Goal: Task Accomplishment & Management: Use online tool/utility

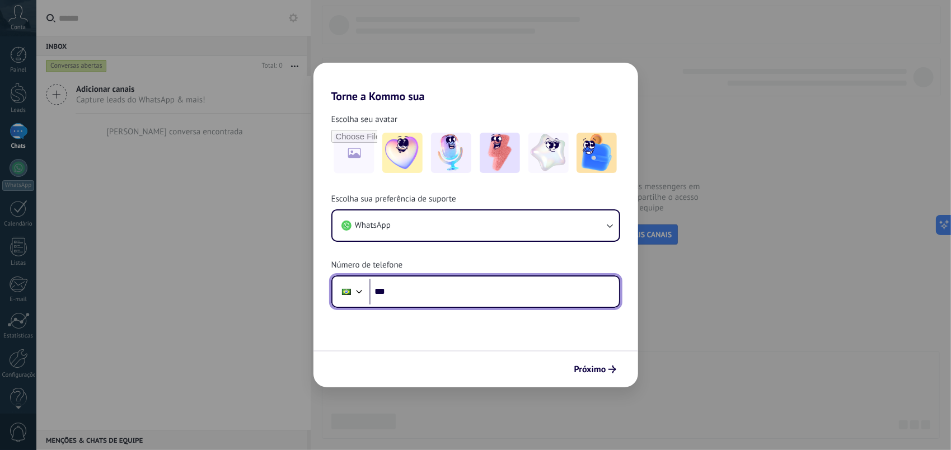
click at [421, 287] on input "***" at bounding box center [494, 292] width 250 height 26
type input "**********"
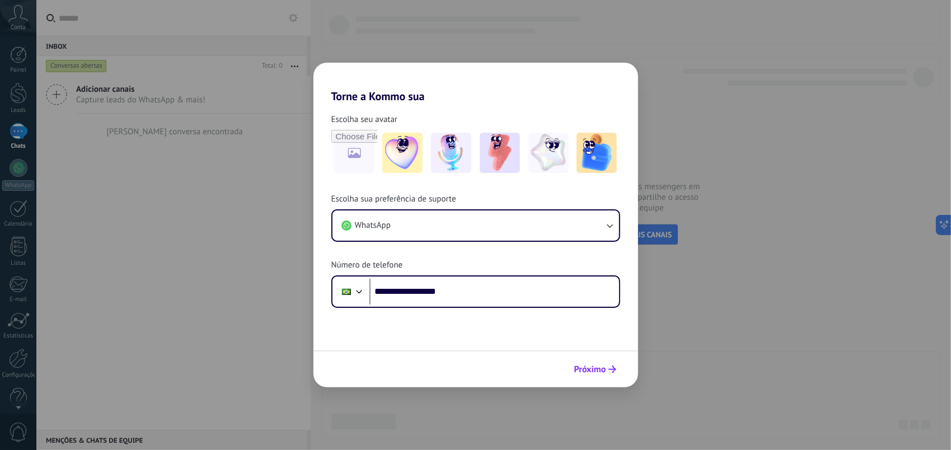
click at [599, 373] on span "Próximo" at bounding box center [590, 369] width 32 height 8
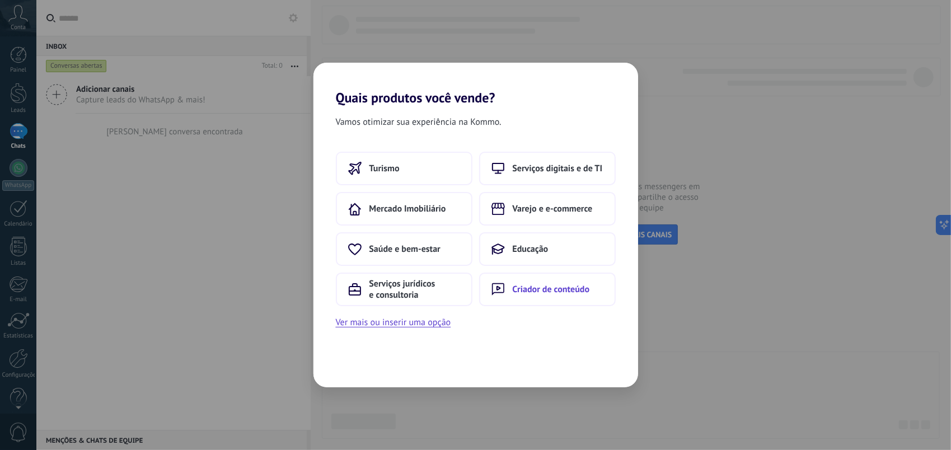
click at [511, 299] on button "Criador de conteúdo" at bounding box center [547, 290] width 137 height 34
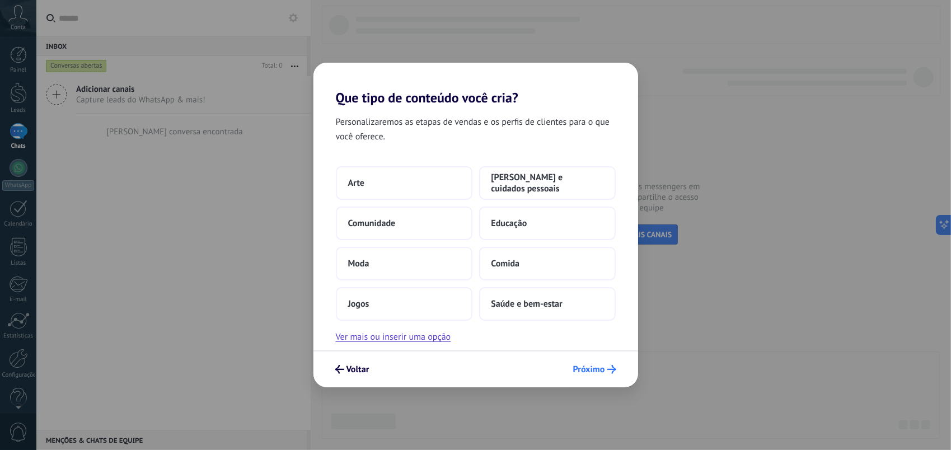
click at [585, 370] on span "Próximo" at bounding box center [589, 369] width 32 height 8
click at [600, 371] on span "Próximo" at bounding box center [589, 369] width 32 height 8
click at [409, 183] on button "Arte" at bounding box center [404, 183] width 137 height 34
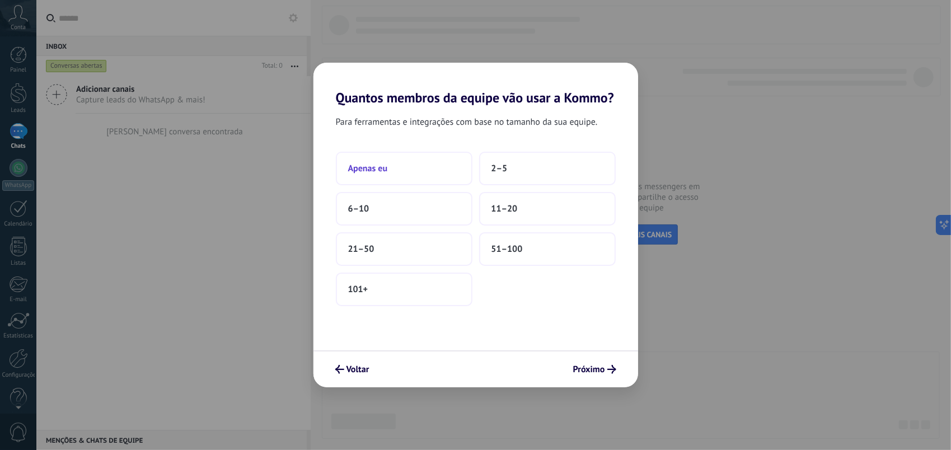
click at [414, 162] on button "Apenas eu" at bounding box center [404, 169] width 137 height 34
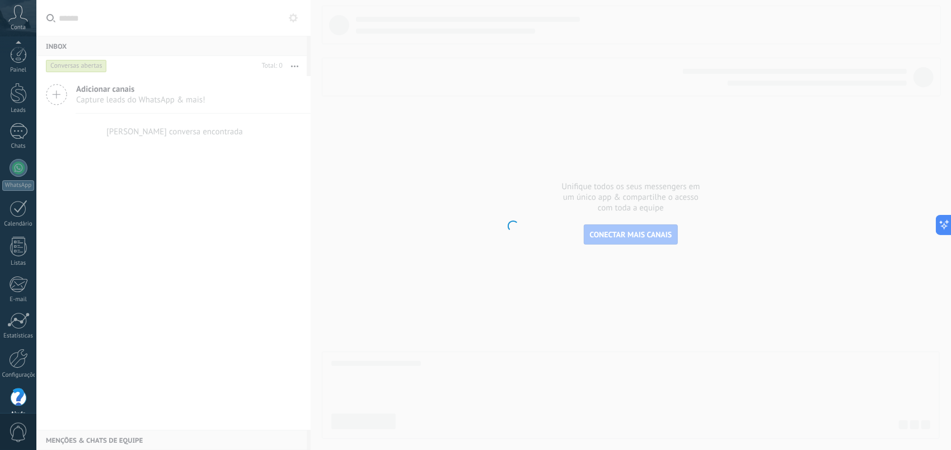
scroll to position [15, 0]
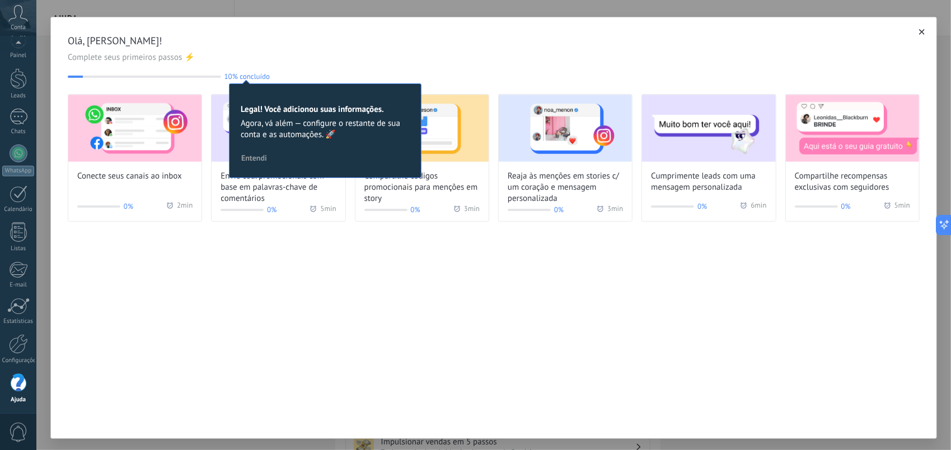
click at [503, 222] on div "Conecte seus canais ao inbox 0% 2 min Envie cód. promocionais com base em palav…" at bounding box center [494, 158] width 852 height 128
click at [135, 123] on img at bounding box center [134, 128] width 133 height 67
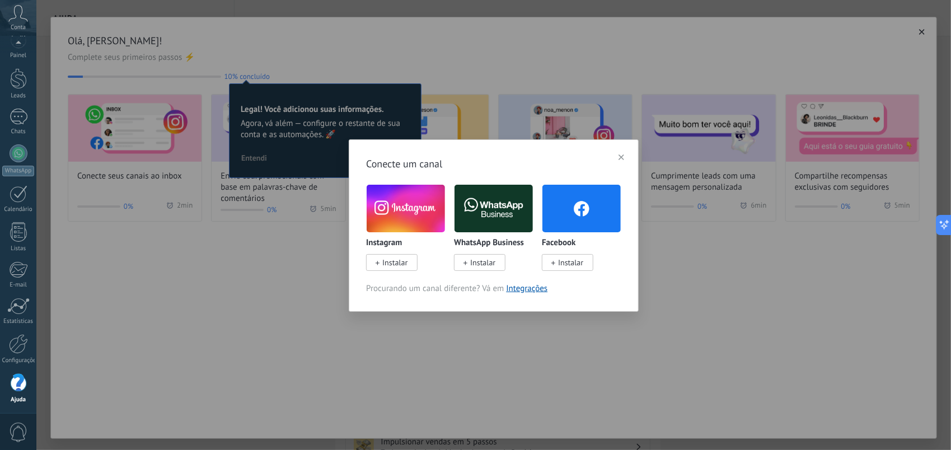
click at [385, 261] on span "Instalar" at bounding box center [394, 262] width 25 height 10
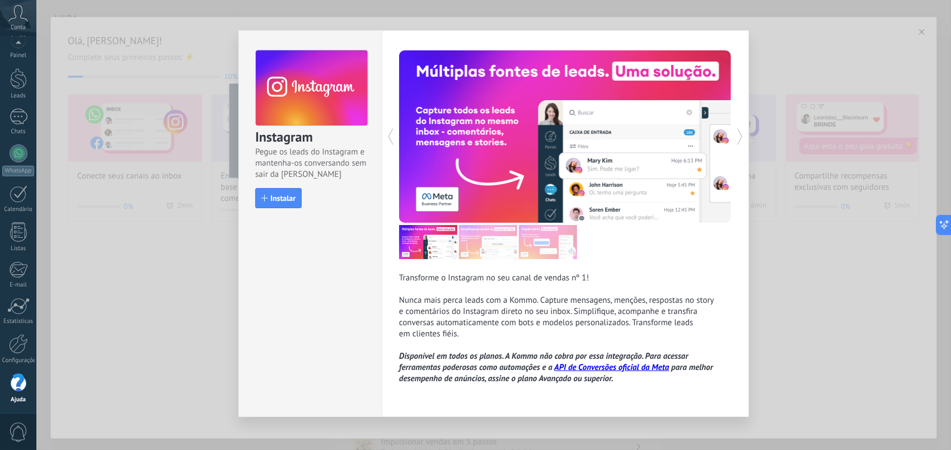
scroll to position [15, 0]
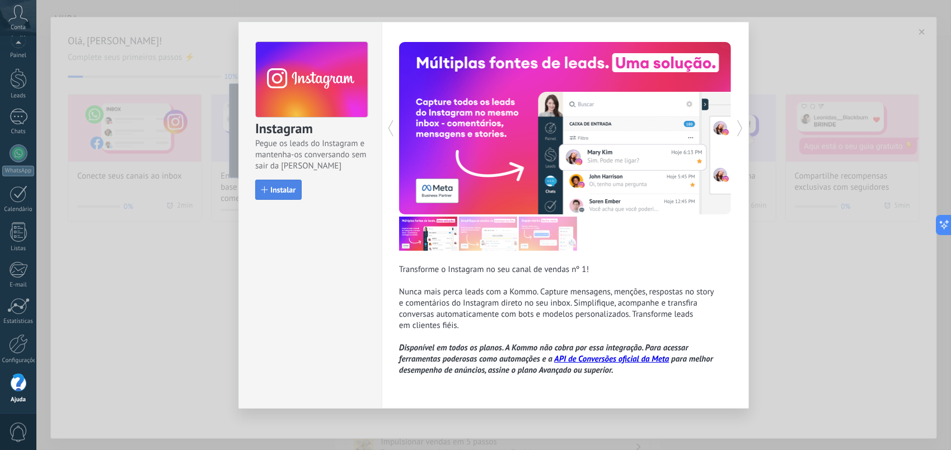
click at [270, 186] on span "Instalar" at bounding box center [282, 190] width 25 height 8
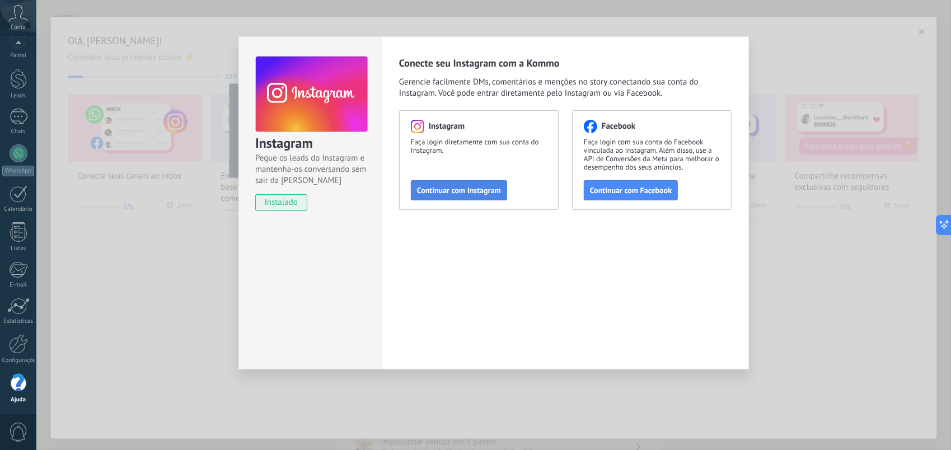
click at [444, 193] on span "Continuar com Instagram" at bounding box center [459, 190] width 84 height 8
